Goal: Task Accomplishment & Management: Use online tool/utility

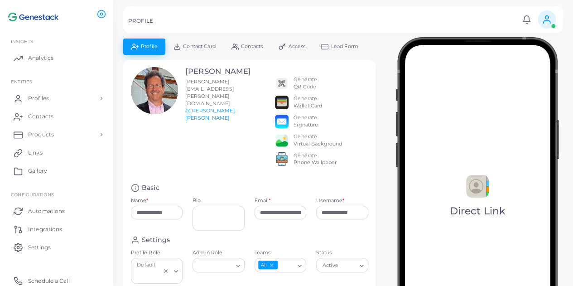
click at [486, 180] on img at bounding box center [477, 199] width 163 height 324
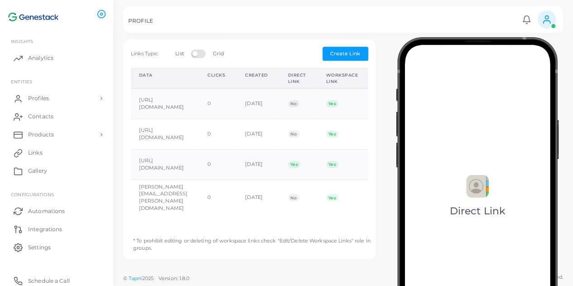
scroll to position [0, 127]
click at [316, 208] on td "No" at bounding box center [297, 197] width 38 height 36
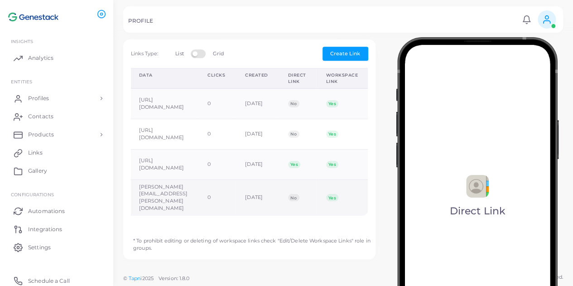
click at [316, 209] on td "No" at bounding box center [297, 197] width 38 height 36
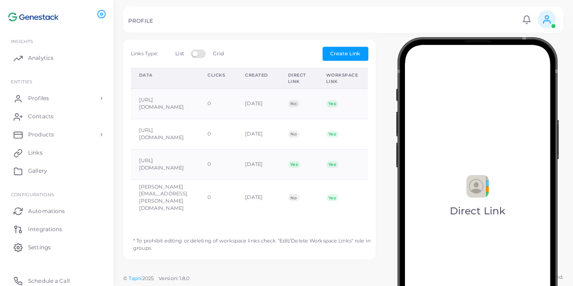
click at [361, 209] on div "Icon Link Type Data Clicks Created Direct Link Workspace Link Copy Link Edit Li…" at bounding box center [249, 148] width 247 height 161
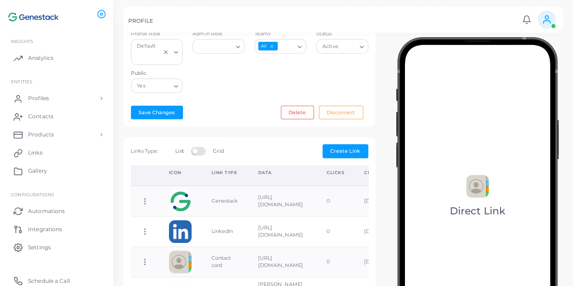
scroll to position [218, 0]
click at [219, 155] on label "Grid" at bounding box center [218, 151] width 10 height 7
click at [198, 155] on label at bounding box center [200, 150] width 18 height 7
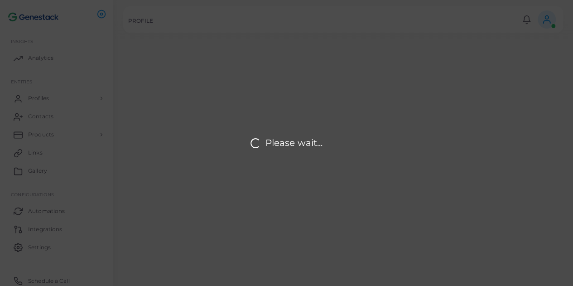
type input "**********"
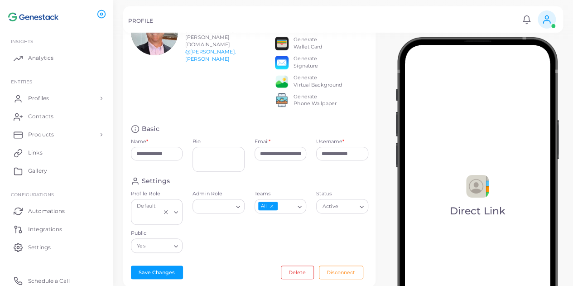
scroll to position [58, 0]
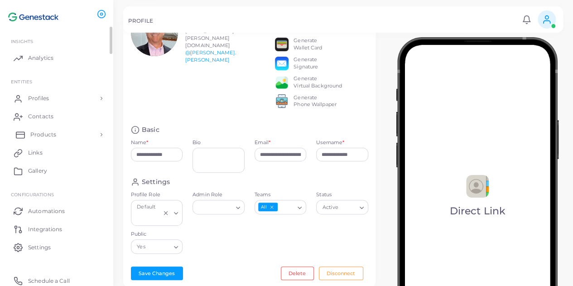
click at [58, 131] on link "Products" at bounding box center [57, 135] width 100 height 18
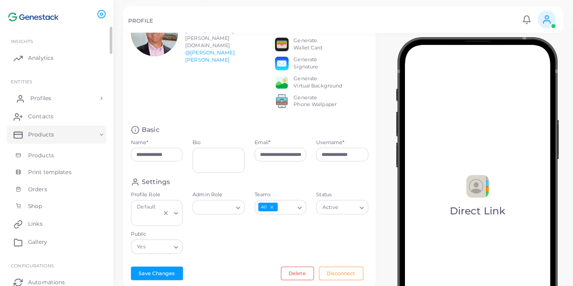
click at [70, 97] on link "Profiles" at bounding box center [57, 98] width 100 height 18
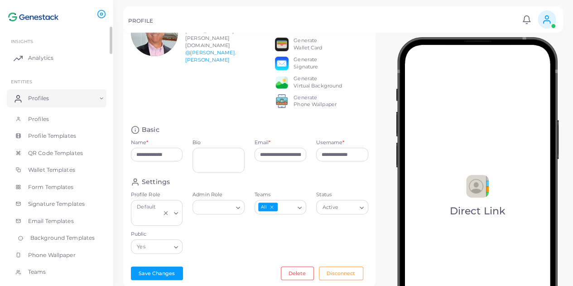
click at [48, 236] on span "Background Templates" at bounding box center [62, 238] width 64 height 8
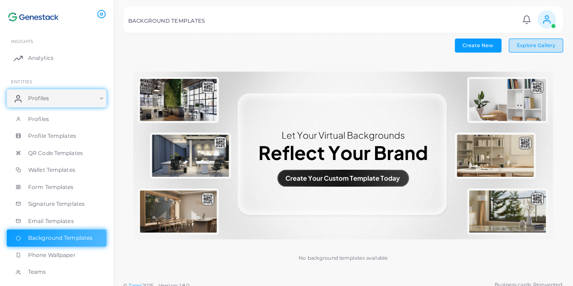
click at [512, 48] on button "Explore Gallery" at bounding box center [536, 46] width 54 height 14
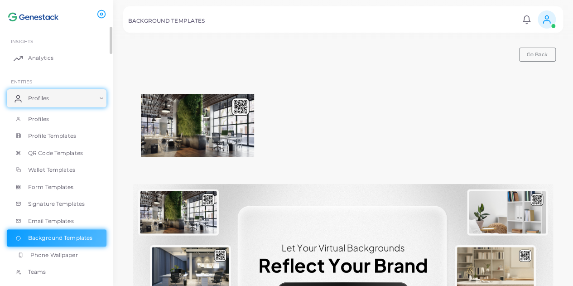
click at [59, 252] on span "Phone Wallpaper" at bounding box center [54, 255] width 48 height 8
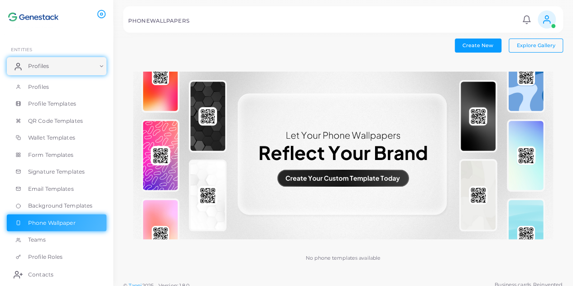
scroll to position [7, 0]
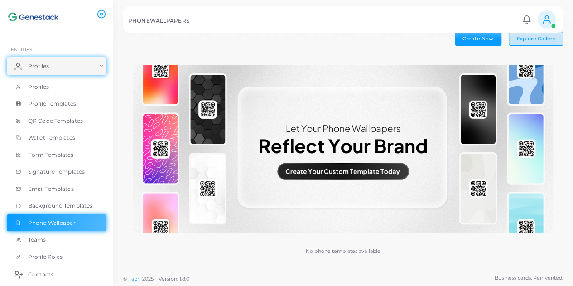
click at [531, 44] on button "Explore Gallery" at bounding box center [536, 39] width 54 height 14
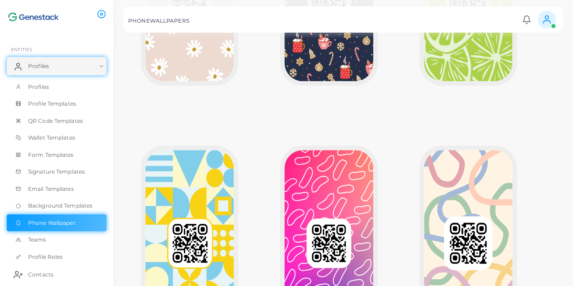
scroll to position [166, 0]
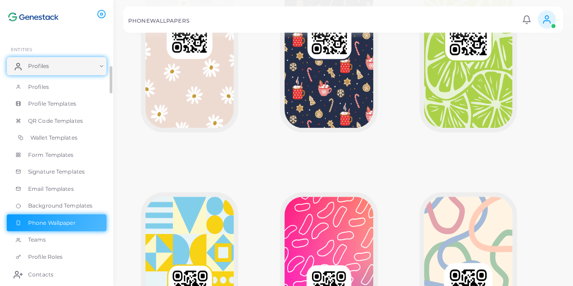
click at [83, 139] on link "Wallet Templates" at bounding box center [57, 137] width 100 height 17
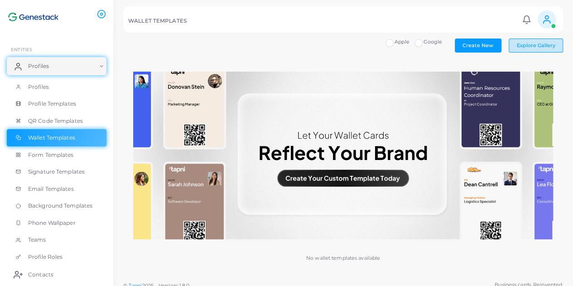
click at [526, 45] on span "Explore Gallery" at bounding box center [536, 45] width 39 height 6
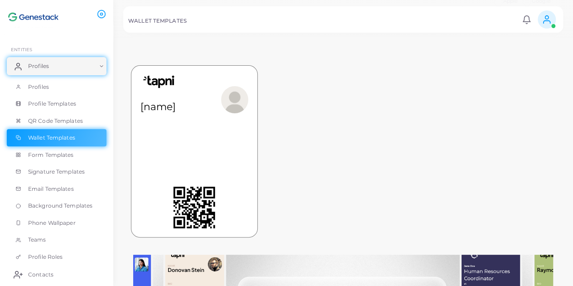
scroll to position [39, 0]
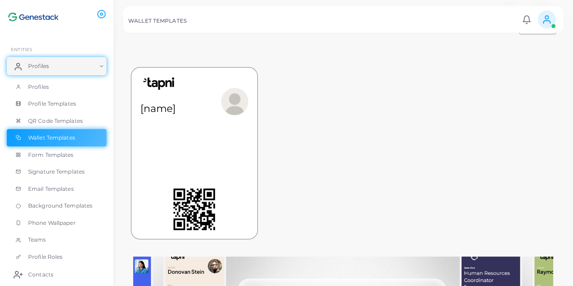
click at [238, 124] on div "[name]" at bounding box center [194, 102] width 108 height 50
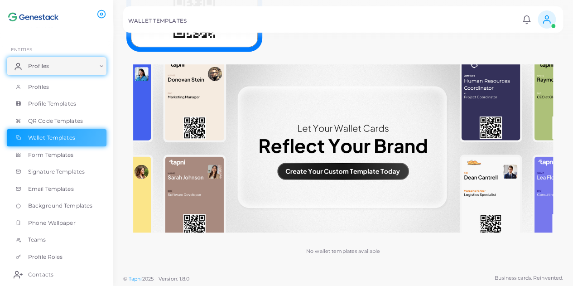
scroll to position [230, 0]
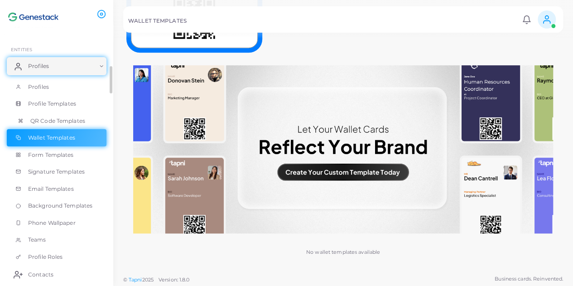
click at [82, 120] on span "QR Code Templates" at bounding box center [57, 121] width 55 height 8
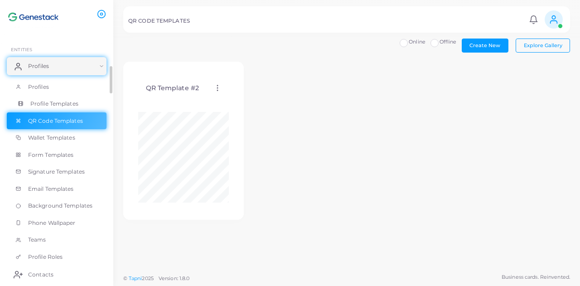
click at [72, 104] on span "Profile Templates" at bounding box center [54, 104] width 48 height 8
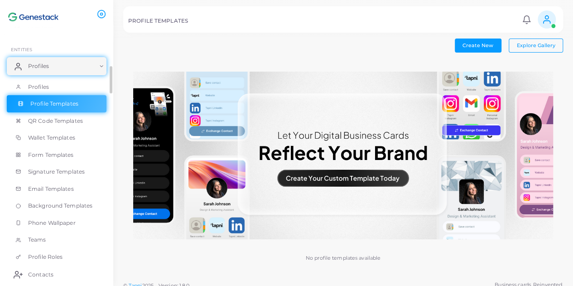
click at [539, 48] on span "Explore Gallery" at bounding box center [536, 45] width 39 height 6
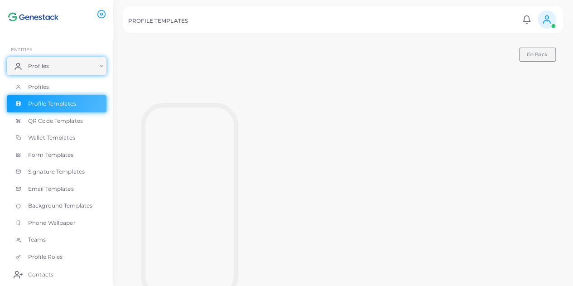
click at [539, 57] on button "Go Back" at bounding box center [537, 55] width 37 height 14
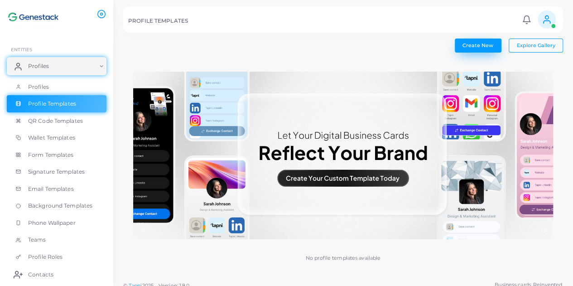
click at [491, 51] on button "Create New" at bounding box center [478, 46] width 47 height 14
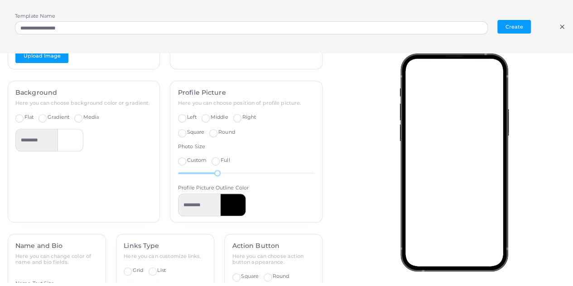
scroll to position [209, 0]
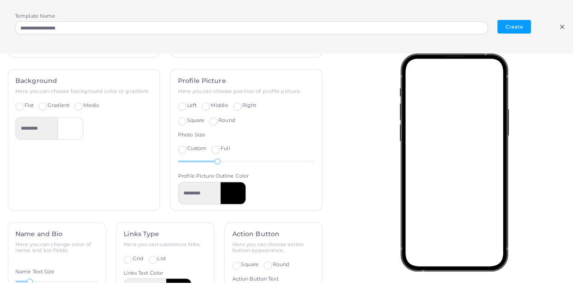
click at [187, 104] on label "Left" at bounding box center [192, 105] width 10 height 7
click at [242, 104] on label "Right" at bounding box center [249, 105] width 14 height 7
click at [187, 106] on label "Left" at bounding box center [192, 105] width 10 height 7
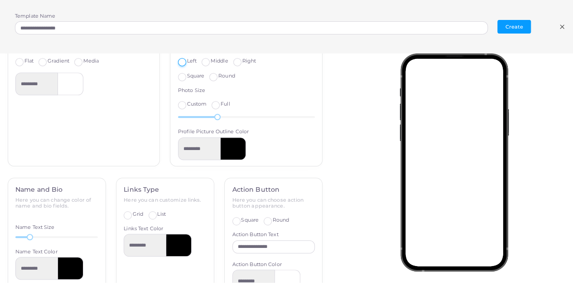
scroll to position [254, 0]
click at [221, 102] on label "Full" at bounding box center [225, 103] width 9 height 7
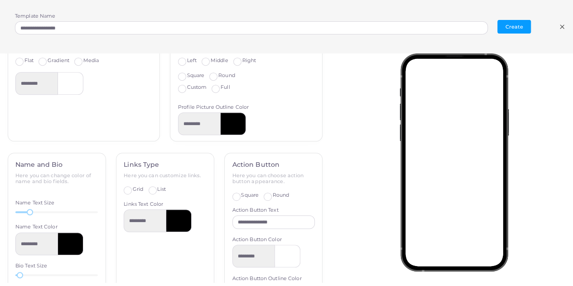
click at [187, 86] on label "Custom" at bounding box center [197, 87] width 20 height 7
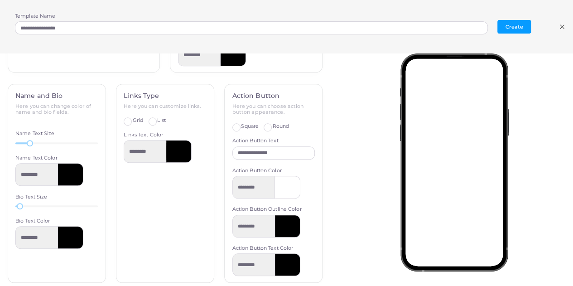
scroll to position [349, 0]
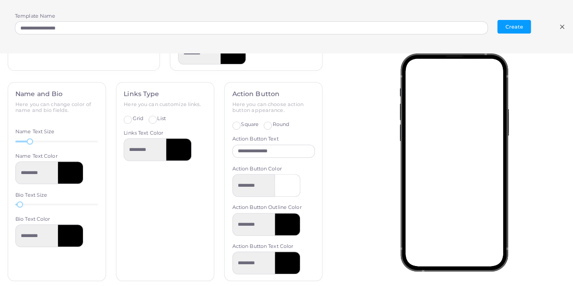
click at [157, 117] on label "List" at bounding box center [161, 118] width 8 height 7
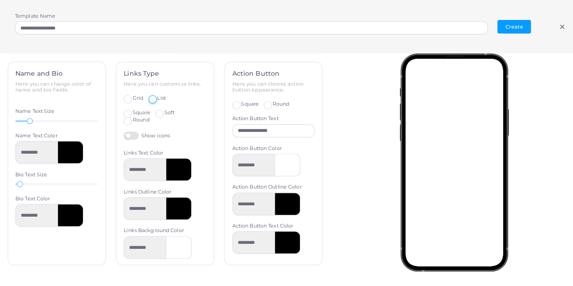
scroll to position [7, 0]
click at [287, 128] on input "**********" at bounding box center [273, 131] width 82 height 14
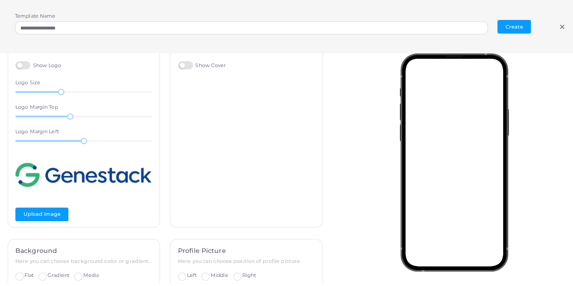
scroll to position [0, 0]
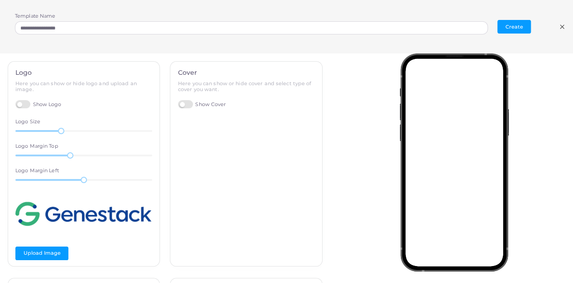
click at [185, 100] on label "Show Cover" at bounding box center [202, 104] width 48 height 9
click at [227, 121] on label "Standard" at bounding box center [238, 121] width 22 height 7
click at [197, 121] on span "Full Width" at bounding box center [200, 121] width 26 height 6
click at [227, 120] on label "Standard" at bounding box center [238, 121] width 22 height 7
click at [560, 26] on icon at bounding box center [562, 26] width 7 height 7
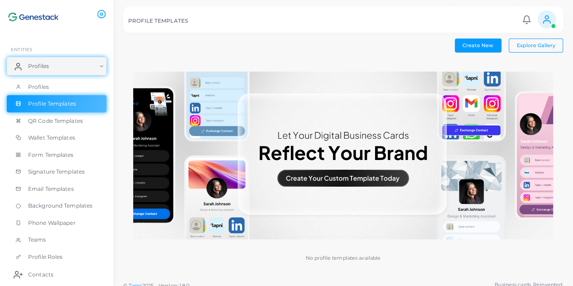
scroll to position [7, 0]
